Goal: Find specific fact

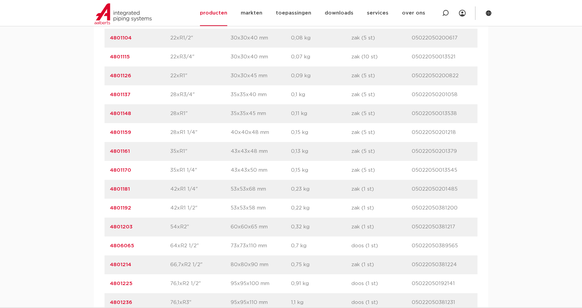
scroll to position [842, 0]
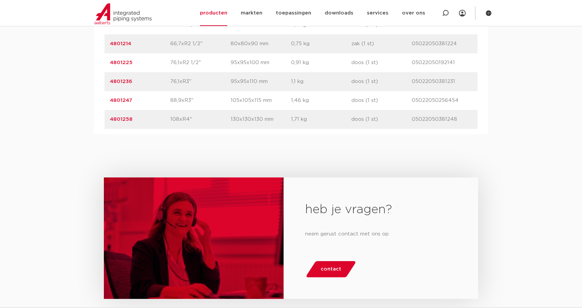
click at [123, 120] on link "4801258" at bounding box center [121, 119] width 23 height 5
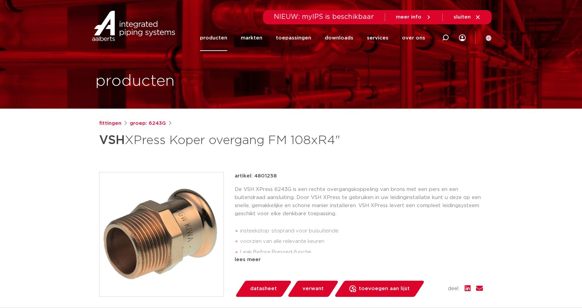
drag, startPoint x: 255, startPoint y: 176, endPoint x: 274, endPoint y: 175, distance: 19.6
click at [274, 175] on p "artikel: 4801258" at bounding box center [256, 176] width 42 height 8
copy p "4801258"
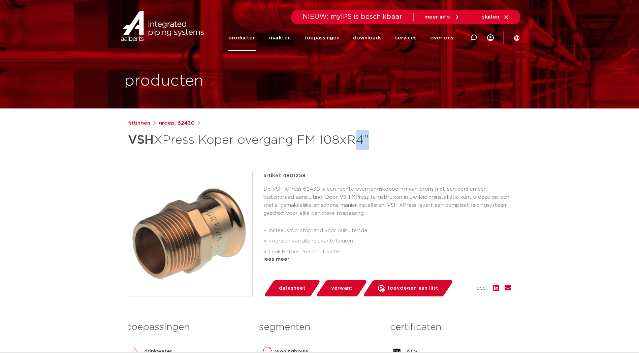
drag, startPoint x: 353, startPoint y: 140, endPoint x: 365, endPoint y: 140, distance: 12.1
click at [365, 140] on h1 "VSH XPress Koper overgang FM 108xR4"" at bounding box center [254, 140] width 253 height 20
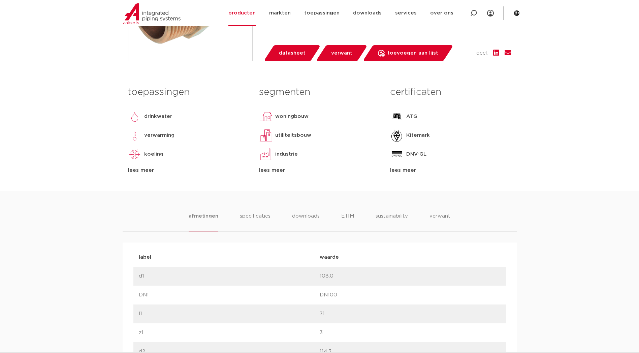
scroll to position [219, 0]
